Goal: Transaction & Acquisition: Download file/media

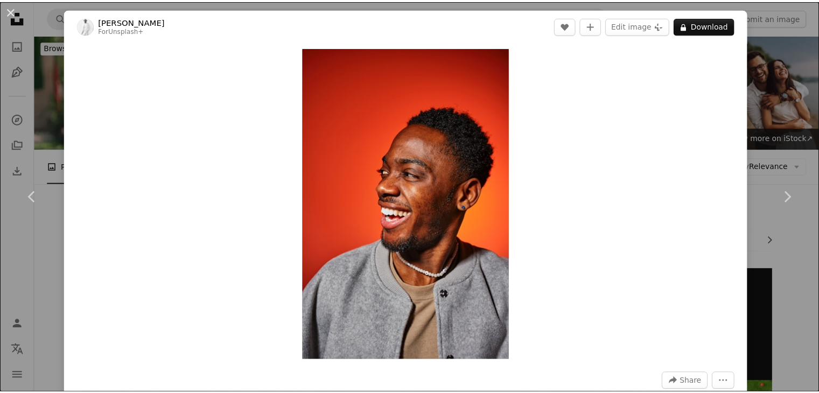
scroll to position [12768, 0]
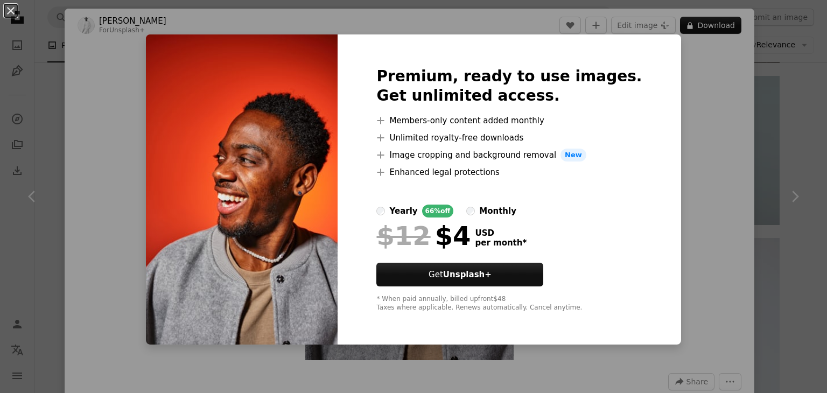
click at [710, 82] on div "An X shape Premium, ready to use images. Get unlimited access. A plus sign Memb…" at bounding box center [413, 196] width 827 height 393
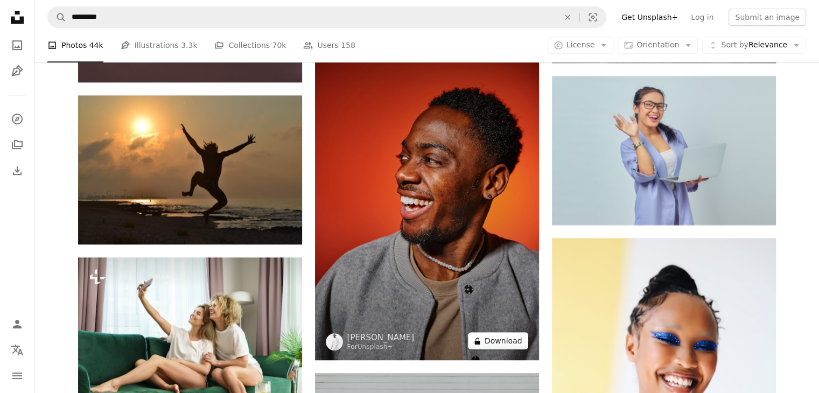
click at [498, 345] on button "A lock Download" at bounding box center [498, 340] width 60 height 17
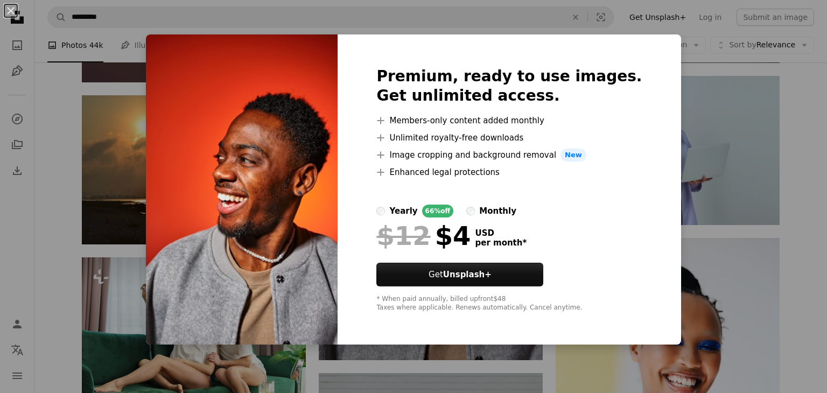
drag, startPoint x: 687, startPoint y: 87, endPoint x: 0, endPoint y: 1, distance: 692.8
click at [687, 88] on div "An X shape Premium, ready to use images. Get unlimited access. A plus sign Memb…" at bounding box center [413, 196] width 827 height 393
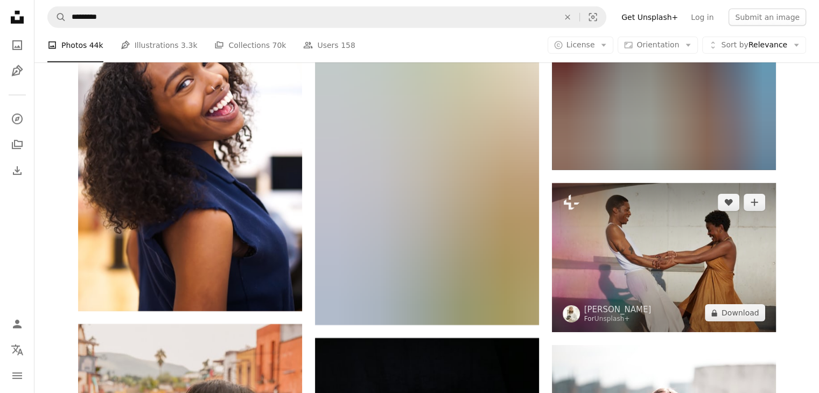
scroll to position [60767, 0]
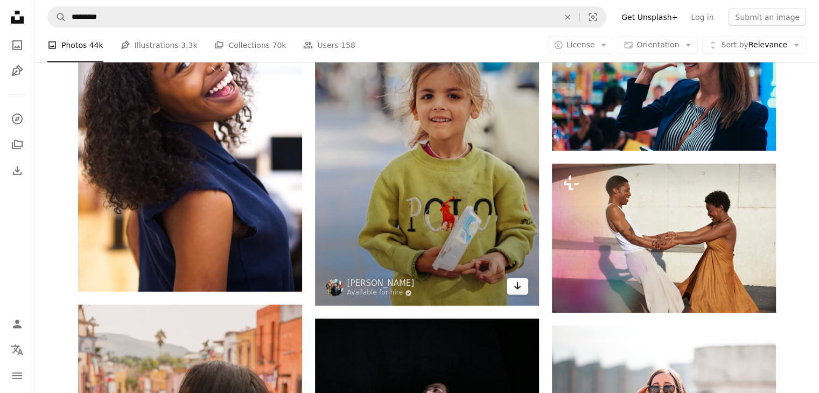
click at [520, 287] on icon "Arrow pointing down" at bounding box center [517, 286] width 9 height 13
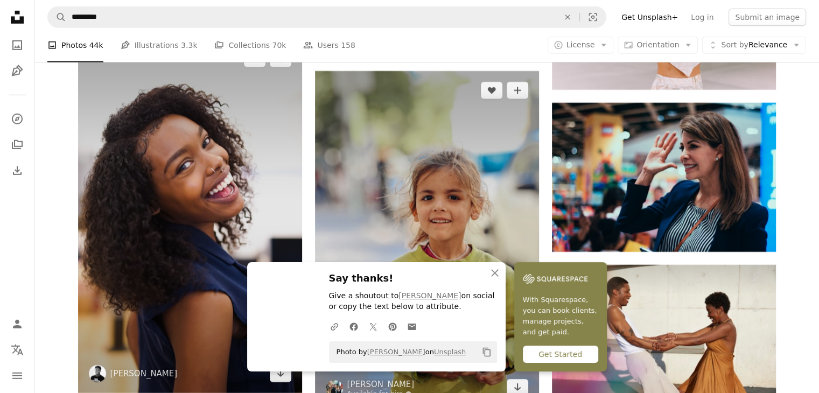
scroll to position [60659, 0]
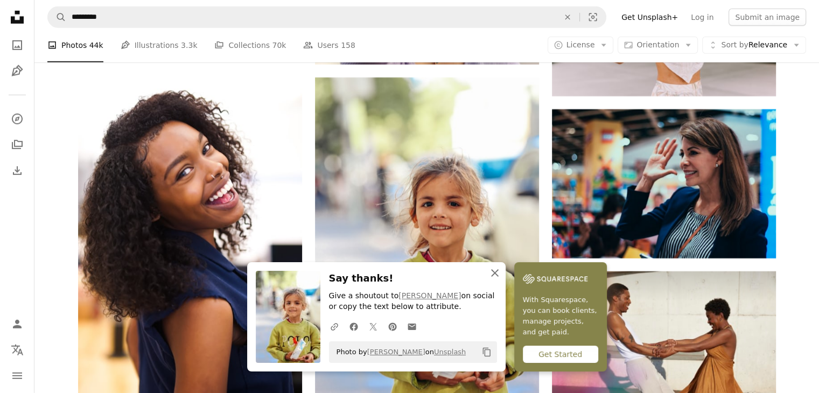
click at [497, 269] on icon "An X shape" at bounding box center [495, 273] width 13 height 13
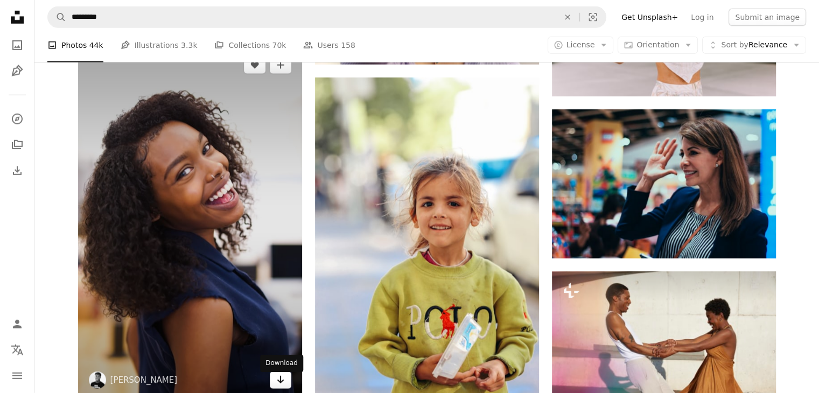
click at [276, 385] on icon "Arrow pointing down" at bounding box center [280, 379] width 9 height 13
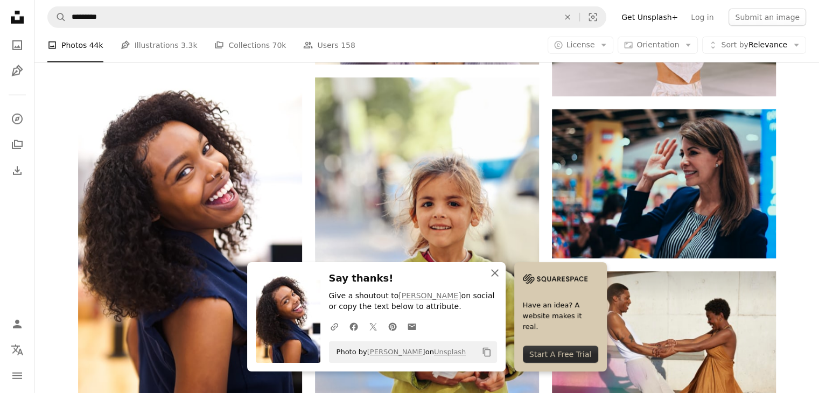
click at [496, 274] on icon "button" at bounding box center [495, 273] width 8 height 8
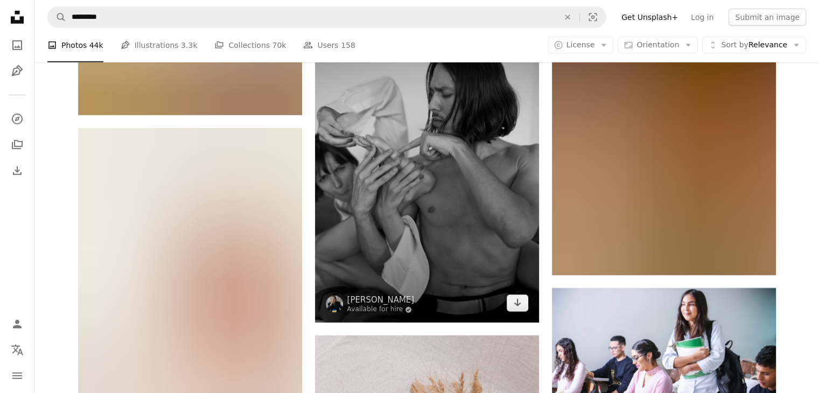
scroll to position [97723, 0]
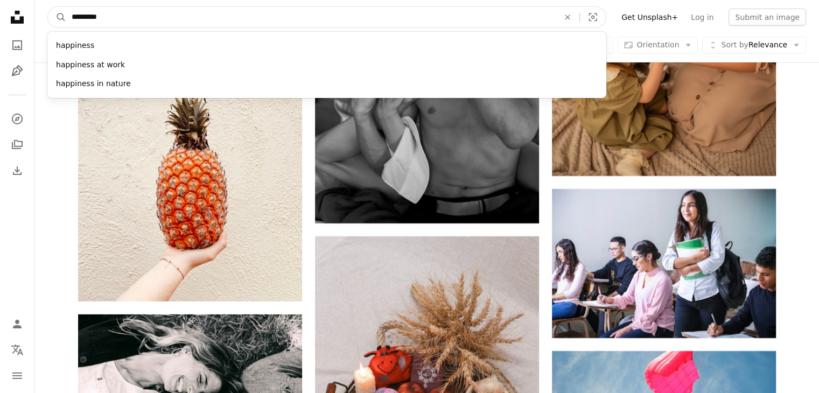
drag, startPoint x: 116, startPoint y: 16, endPoint x: 43, endPoint y: 27, distance: 74.2
click at [44, 27] on nav "A magnifying glass ********* happiness happiness at work happiness in nature An…" at bounding box center [426, 17] width 785 height 34
type input "**********"
click at [48, 7] on button "A magnifying glass" at bounding box center [57, 17] width 18 height 20
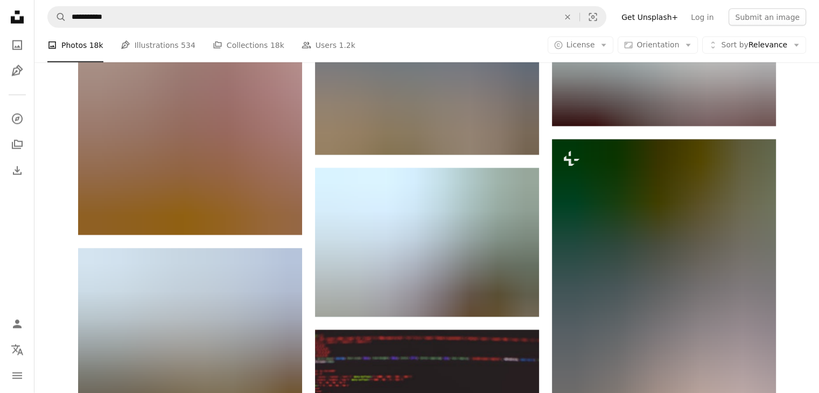
scroll to position [23047, 0]
